Goal: Transaction & Acquisition: Register for event/course

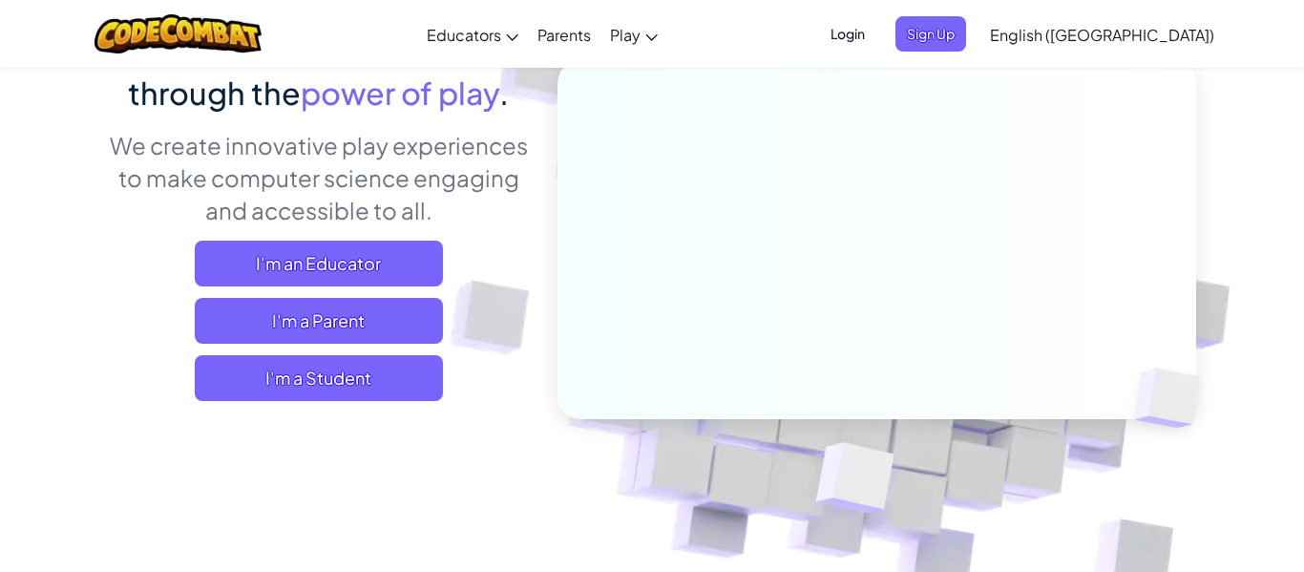
scroll to position [210, 0]
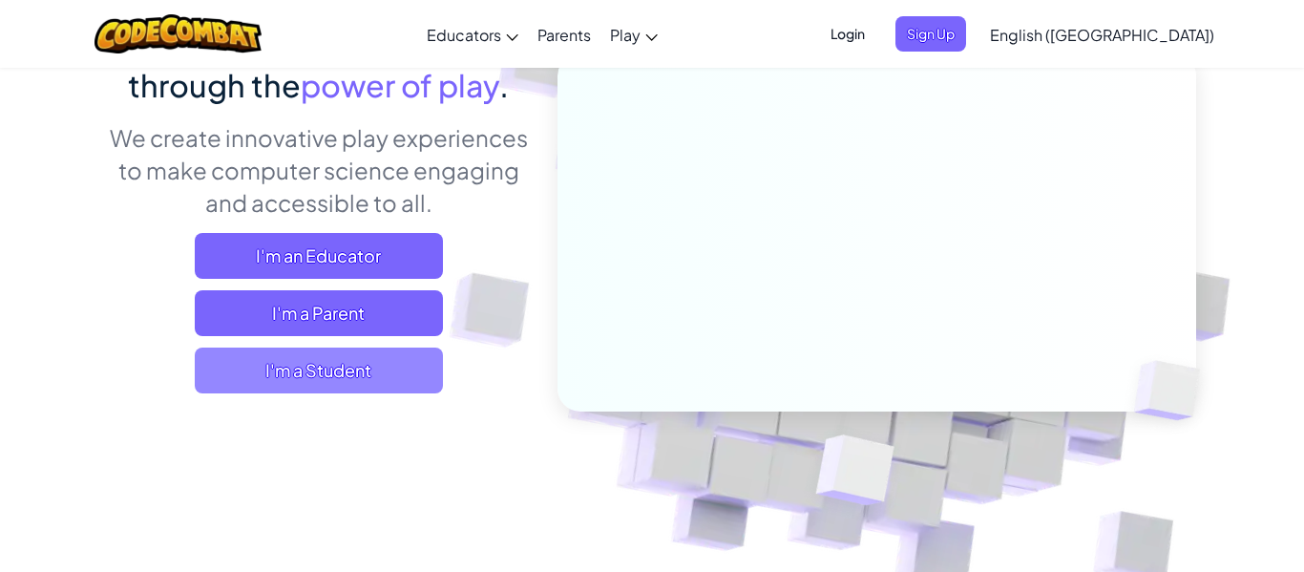
click at [381, 360] on span "I'm a Student" at bounding box center [319, 371] width 248 height 46
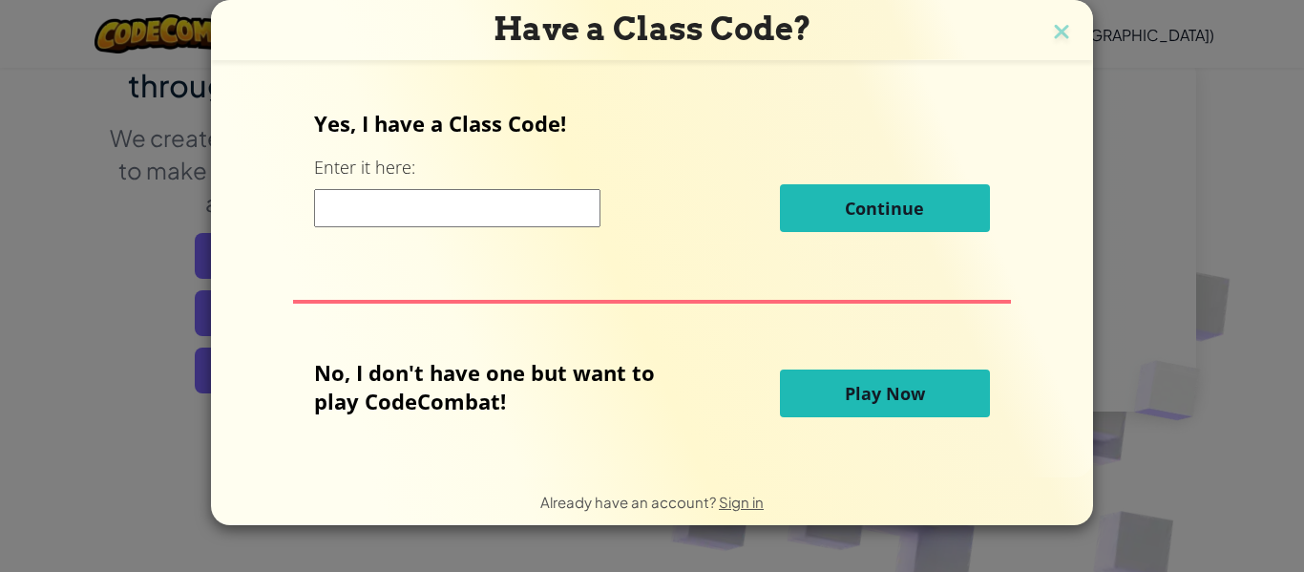
click at [440, 204] on input at bounding box center [457, 208] width 286 height 38
paste input "SharpTurnSide"
type input "SharpTurnSide"
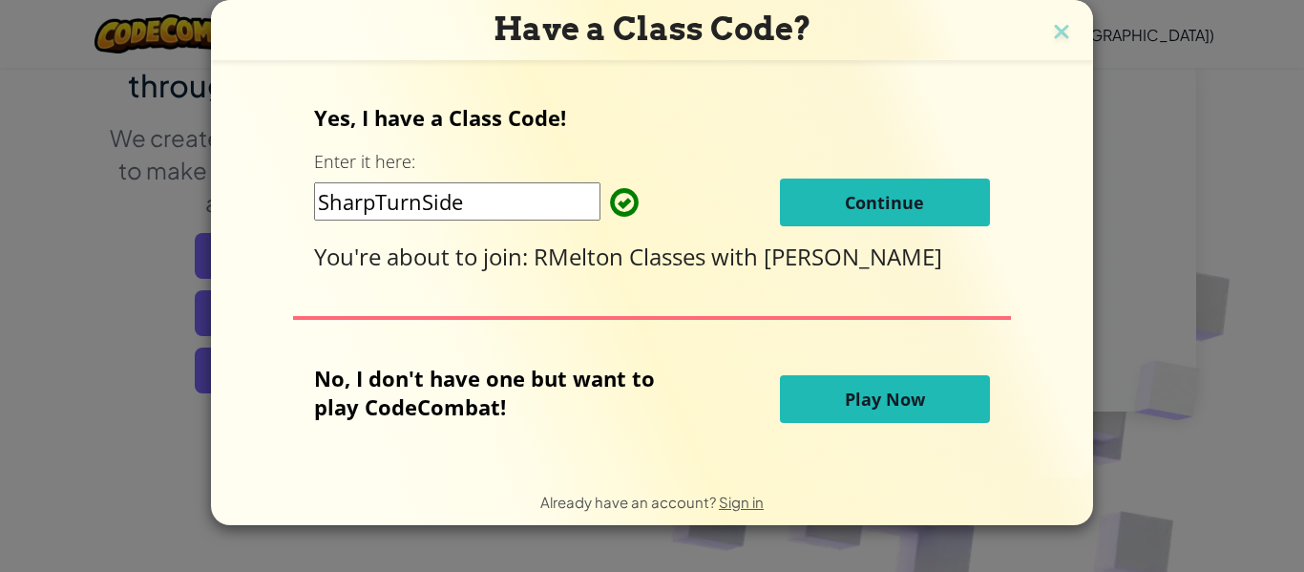
click at [914, 205] on span "Continue" at bounding box center [884, 202] width 79 height 23
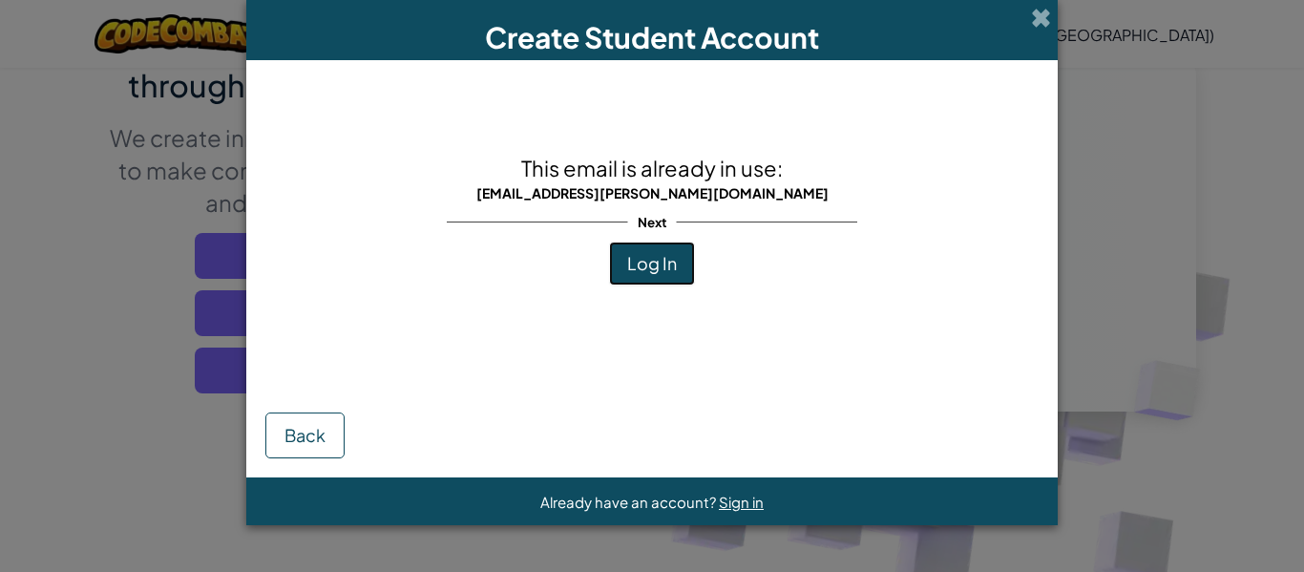
click at [643, 261] on span "Log In" at bounding box center [652, 263] width 50 height 22
